Goal: Task Accomplishment & Management: Manage account settings

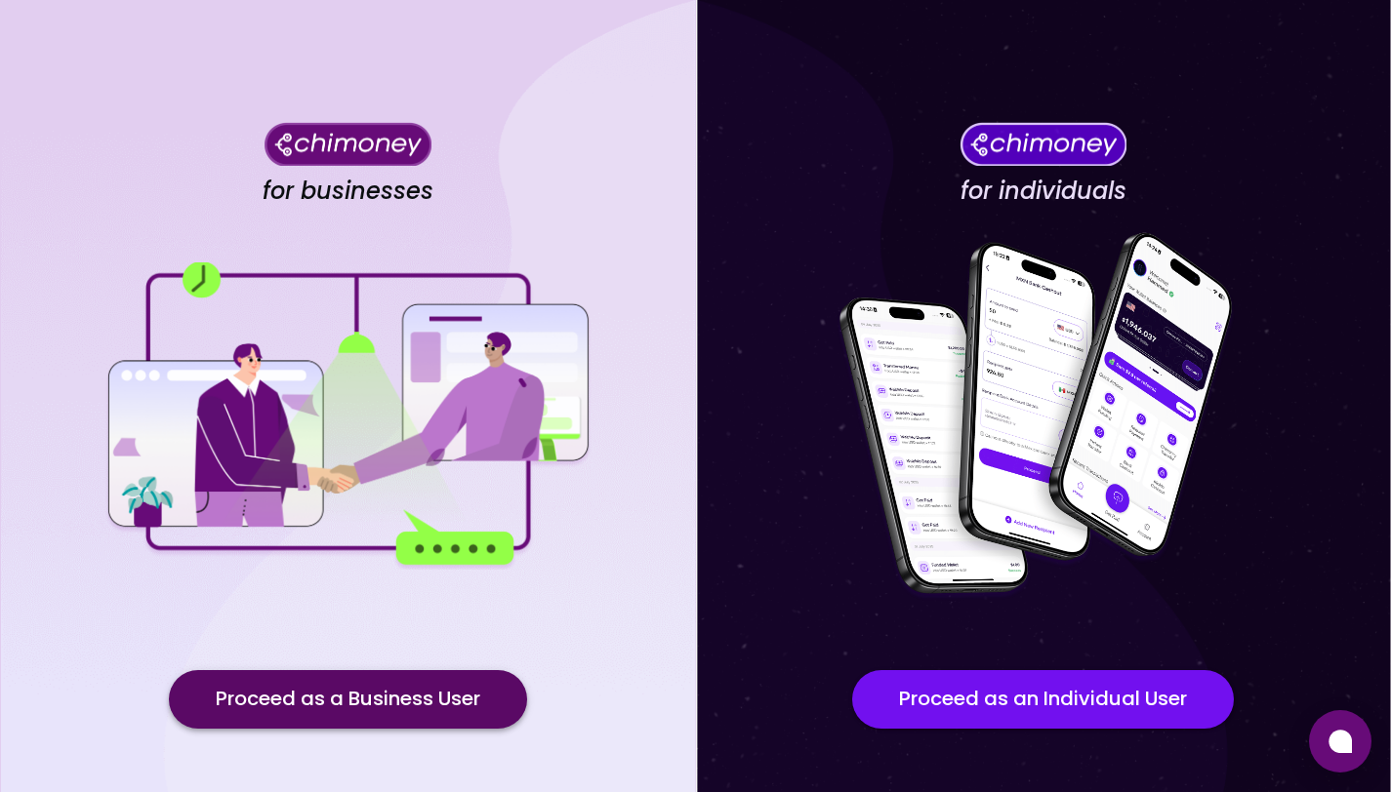
click at [346, 703] on button "Proceed as a Business User" at bounding box center [348, 699] width 358 height 59
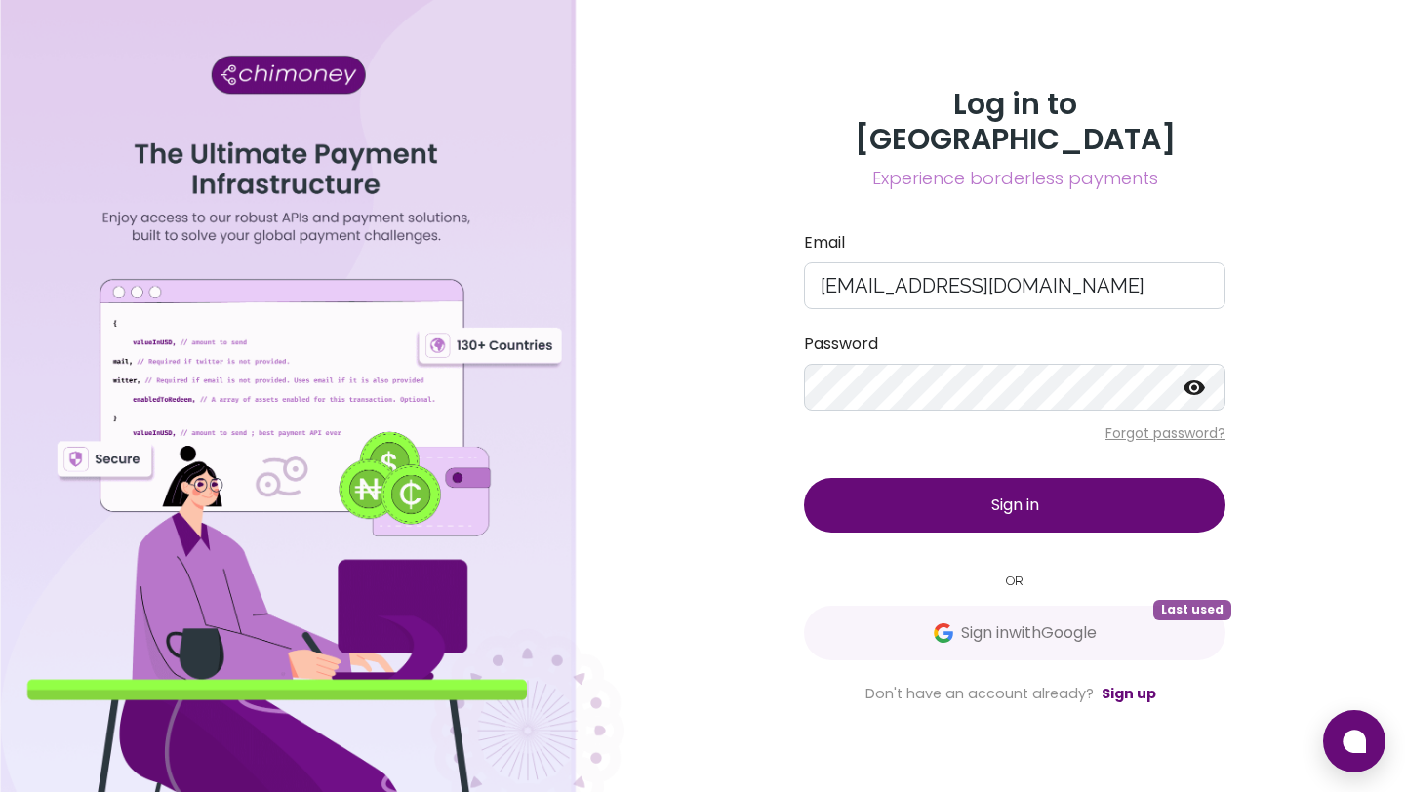
click at [998, 494] on span "Sign in" at bounding box center [1016, 505] width 48 height 22
